Goal: Information Seeking & Learning: Learn about a topic

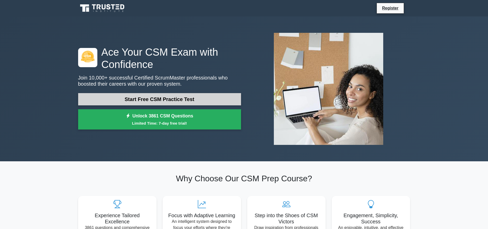
click at [149, 97] on link "Start Free CSM Practice Test" at bounding box center [159, 99] width 163 height 12
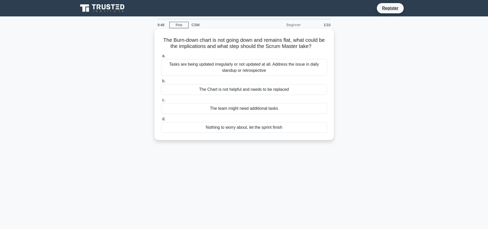
click at [237, 70] on div "Tasks are being updated irregularly or not updated at all. Address the issue in…" at bounding box center [244, 67] width 166 height 17
click at [161, 58] on input "a. Tasks are being updated irregularly or not updated at all. Address the issue…" at bounding box center [161, 55] width 0 height 3
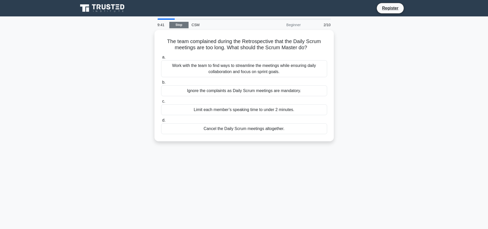
click at [180, 22] on link "Stop" at bounding box center [178, 25] width 19 height 6
